Goal: Use online tool/utility: Utilize a website feature to perform a specific function

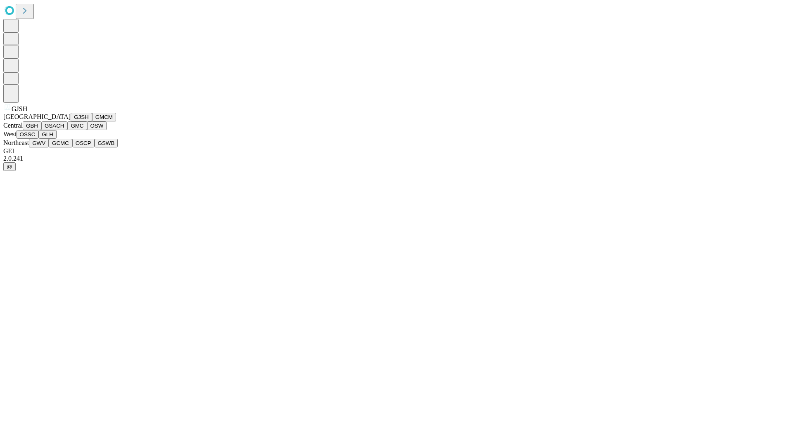
click at [71, 121] on button "GJSH" at bounding box center [81, 117] width 21 height 9
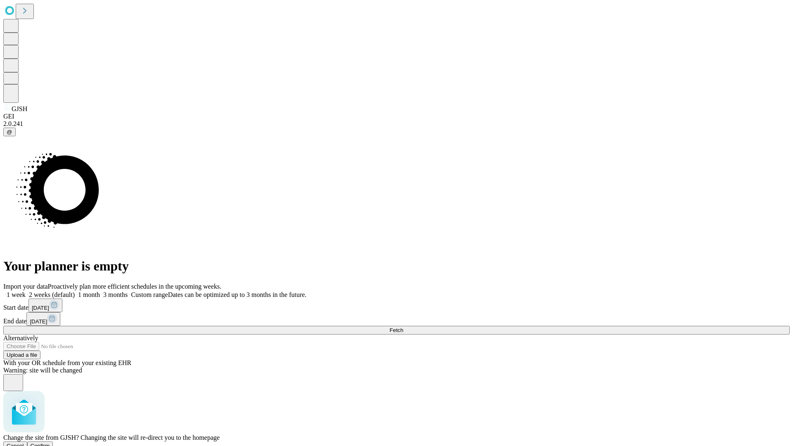
click at [50, 443] on span "Confirm" at bounding box center [40, 446] width 19 height 6
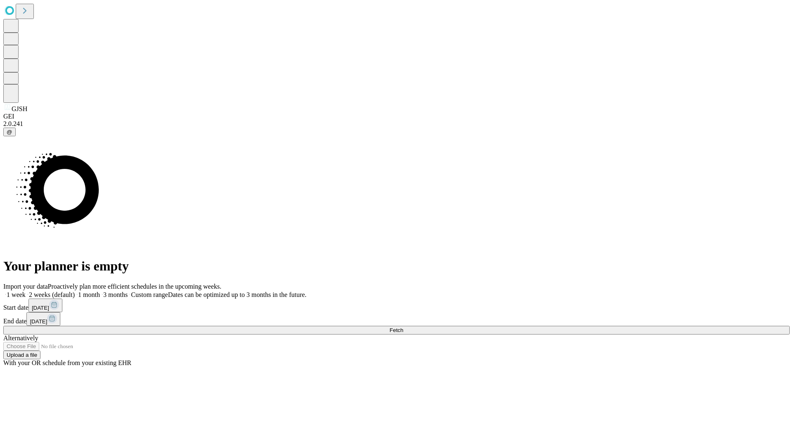
click at [100, 291] on label "1 month" at bounding box center [87, 294] width 25 height 7
click at [403, 327] on span "Fetch" at bounding box center [397, 330] width 14 height 6
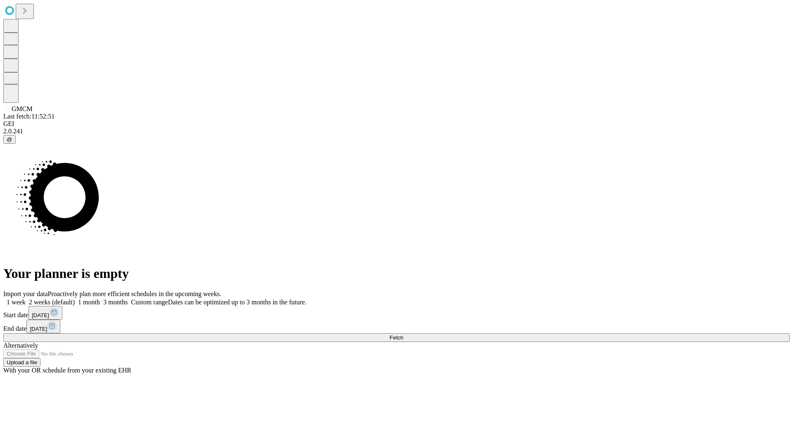
click at [100, 299] on label "1 month" at bounding box center [87, 302] width 25 height 7
click at [403, 335] on span "Fetch" at bounding box center [397, 338] width 14 height 6
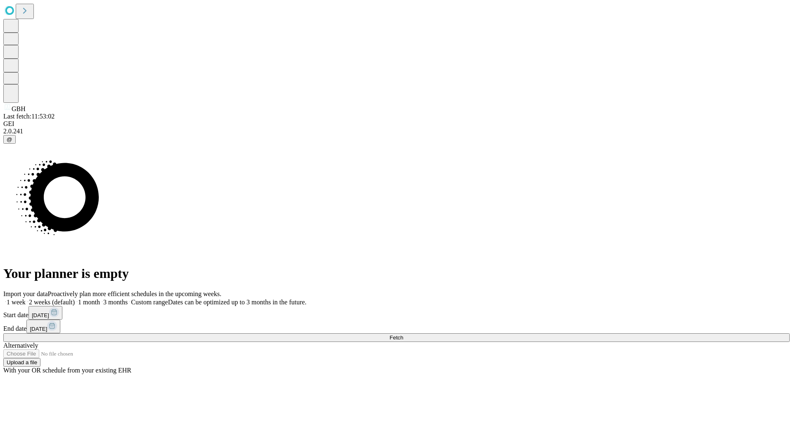
click at [100, 299] on label "1 month" at bounding box center [87, 302] width 25 height 7
click at [403, 335] on span "Fetch" at bounding box center [397, 338] width 14 height 6
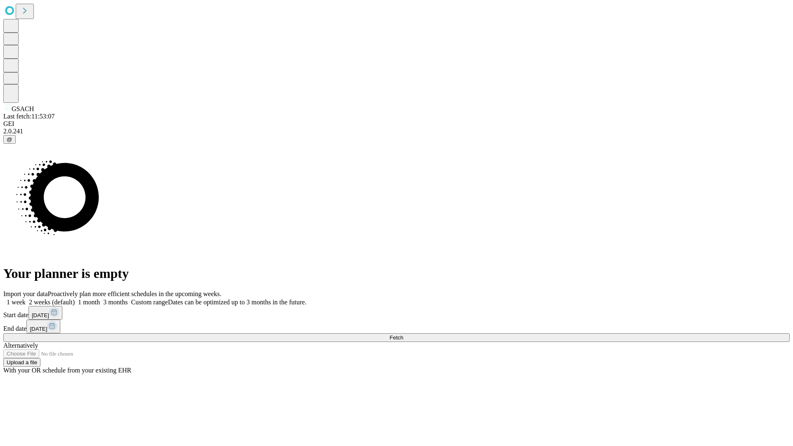
click at [100, 299] on label "1 month" at bounding box center [87, 302] width 25 height 7
click at [403, 335] on span "Fetch" at bounding box center [397, 338] width 14 height 6
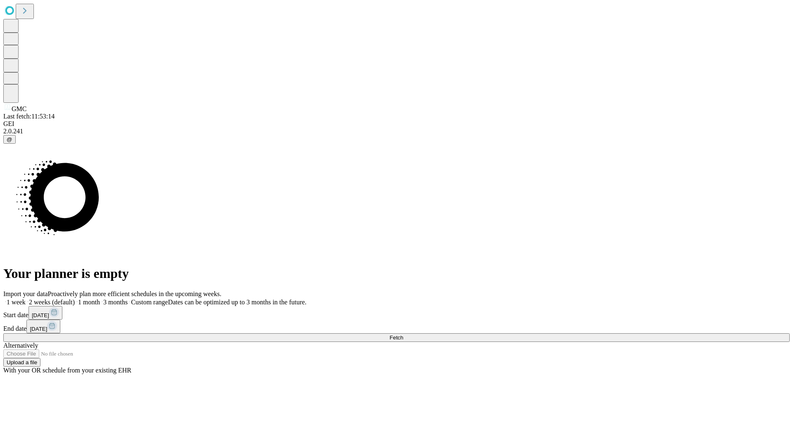
click at [100, 299] on label "1 month" at bounding box center [87, 302] width 25 height 7
click at [403, 335] on span "Fetch" at bounding box center [397, 338] width 14 height 6
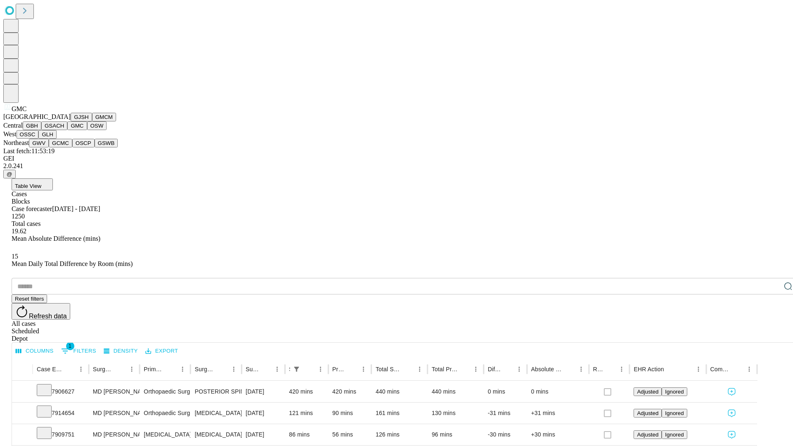
click at [87, 130] on button "OSW" at bounding box center [97, 125] width 20 height 9
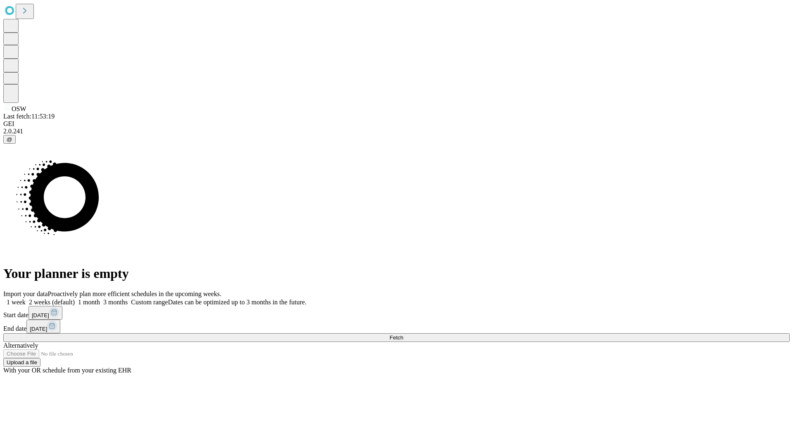
click at [100, 299] on label "1 month" at bounding box center [87, 302] width 25 height 7
click at [403, 335] on span "Fetch" at bounding box center [397, 338] width 14 height 6
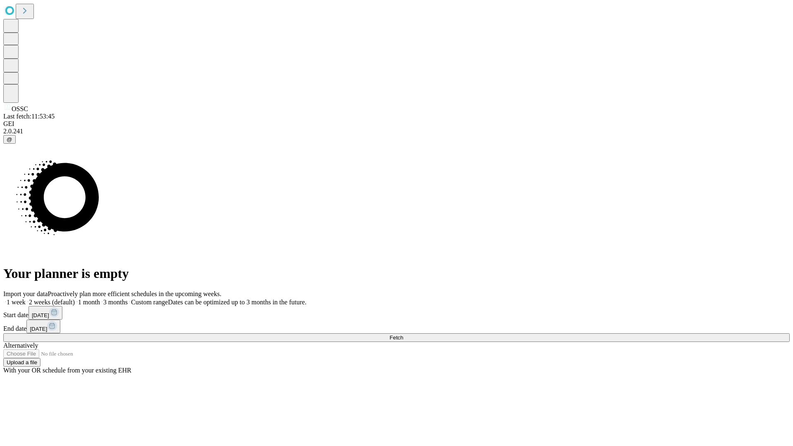
click at [403, 335] on span "Fetch" at bounding box center [397, 338] width 14 height 6
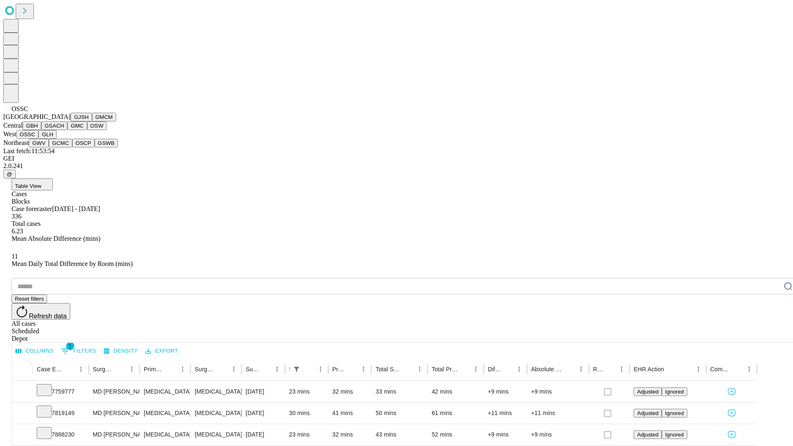
click at [56, 139] on button "GLH" at bounding box center [47, 134] width 18 height 9
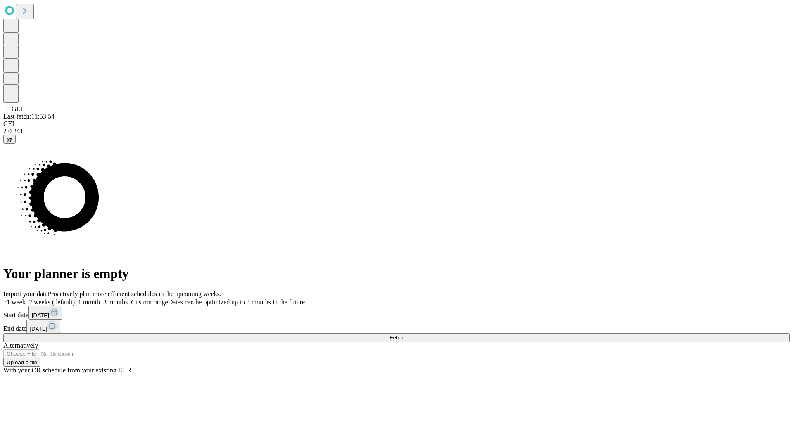
click at [100, 299] on label "1 month" at bounding box center [87, 302] width 25 height 7
click at [403, 335] on span "Fetch" at bounding box center [397, 338] width 14 height 6
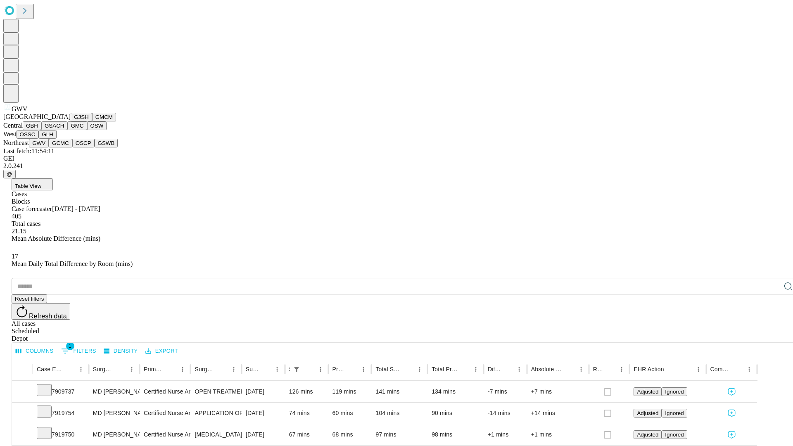
click at [64, 148] on button "GCMC" at bounding box center [61, 143] width 24 height 9
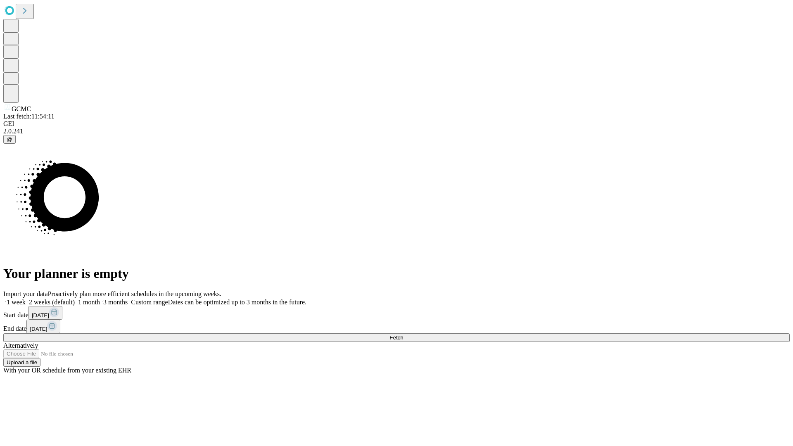
click at [100, 299] on label "1 month" at bounding box center [87, 302] width 25 height 7
click at [403, 335] on span "Fetch" at bounding box center [397, 338] width 14 height 6
click at [100, 299] on label "1 month" at bounding box center [87, 302] width 25 height 7
click at [403, 335] on span "Fetch" at bounding box center [397, 338] width 14 height 6
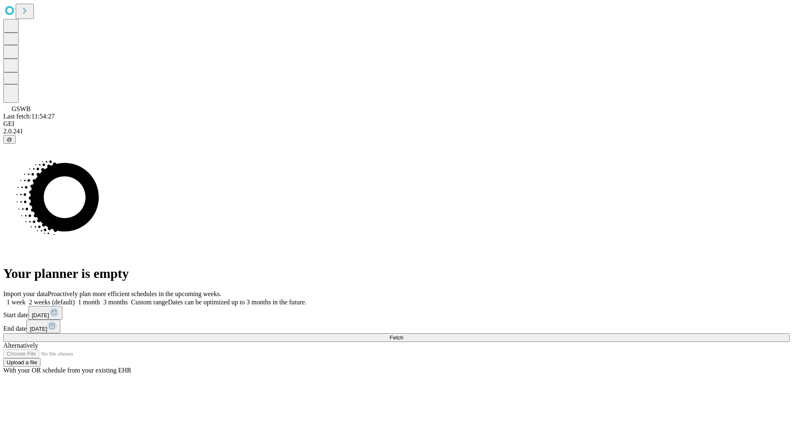
click at [100, 299] on label "1 month" at bounding box center [87, 302] width 25 height 7
click at [403, 335] on span "Fetch" at bounding box center [397, 338] width 14 height 6
